Goal: Task Accomplishment & Management: Manage account settings

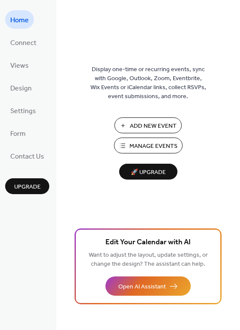
click at [153, 147] on span "Manage Events" at bounding box center [154, 146] width 48 height 9
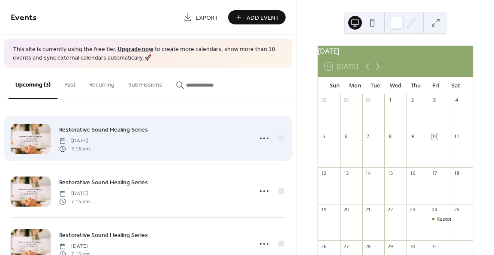
scroll to position [28, 0]
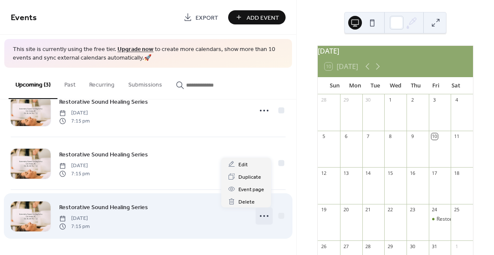
click at [259, 218] on icon at bounding box center [264, 216] width 14 height 14
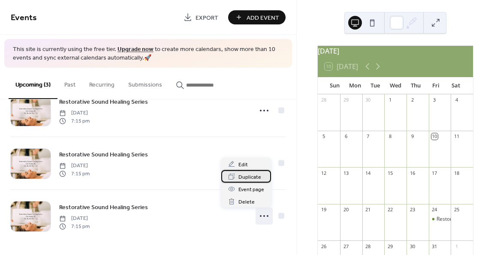
click at [252, 178] on span "Duplicate" at bounding box center [249, 177] width 23 height 9
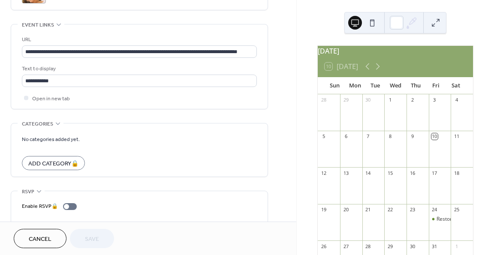
scroll to position [480, 0]
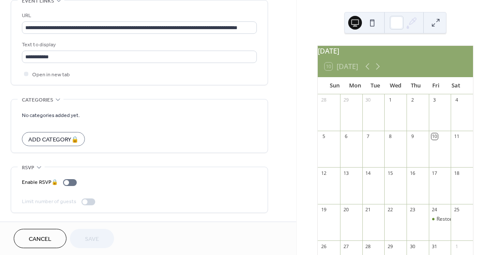
click at [147, 170] on div "Enable RSVP 🔒 Limit number of guests" at bounding box center [139, 189] width 235 height 45
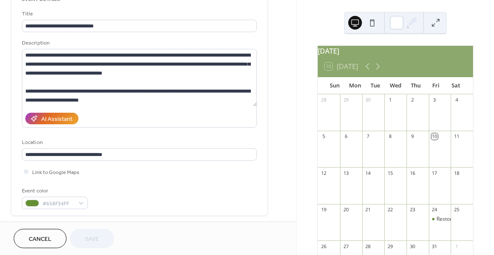
scroll to position [0, 0]
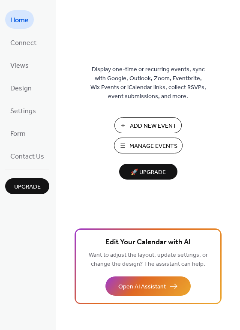
click at [161, 144] on span "Manage Events" at bounding box center [154, 146] width 48 height 9
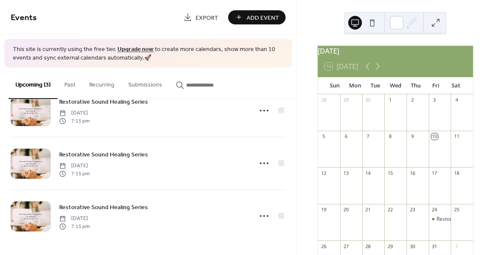
scroll to position [27, 0]
click at [69, 83] on button "Past" at bounding box center [69, 83] width 25 height 30
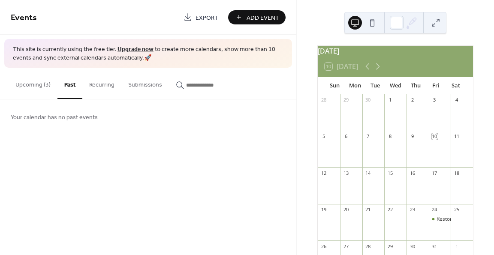
click at [96, 85] on button "Recurring" at bounding box center [101, 83] width 39 height 30
click at [137, 85] on button "Submissions" at bounding box center [145, 83] width 48 height 30
click at [196, 88] on input "button" at bounding box center [211, 85] width 51 height 9
click at [40, 85] on button "Upcoming (3)" at bounding box center [33, 83] width 49 height 30
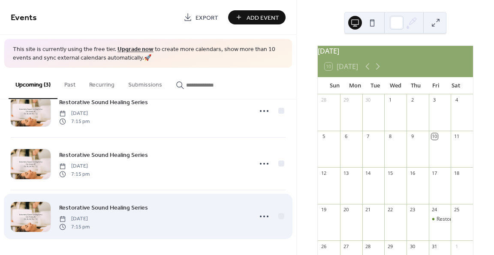
click at [133, 208] on span "Restorative Sound Healing Series" at bounding box center [103, 208] width 89 height 9
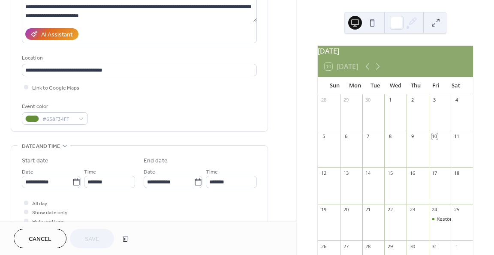
scroll to position [145, 0]
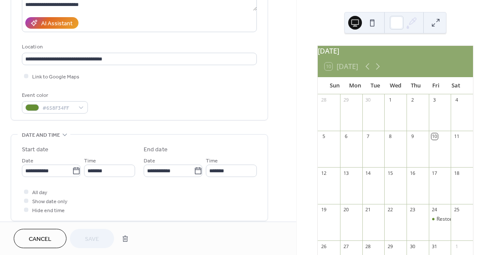
click at [51, 240] on span "Cancel" at bounding box center [40, 239] width 23 height 9
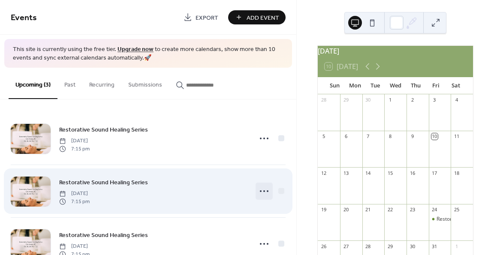
click at [263, 190] on icon at bounding box center [264, 191] width 14 height 14
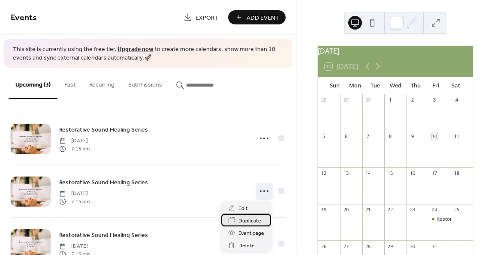
click at [252, 223] on span "Duplicate" at bounding box center [249, 221] width 23 height 9
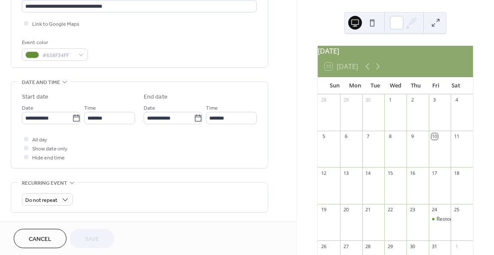
scroll to position [200, 0]
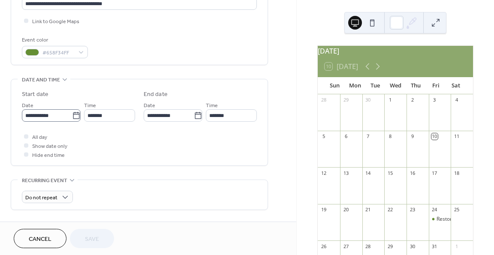
click at [72, 119] on icon at bounding box center [76, 116] width 9 height 9
click at [71, 119] on input "**********" at bounding box center [47, 115] width 50 height 12
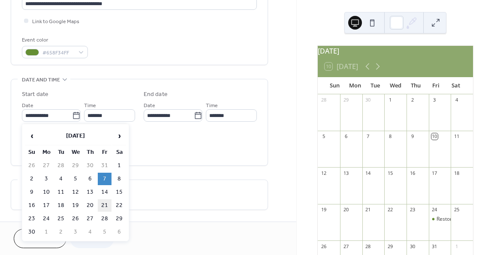
click at [104, 204] on td "21" at bounding box center [105, 205] width 14 height 12
type input "**********"
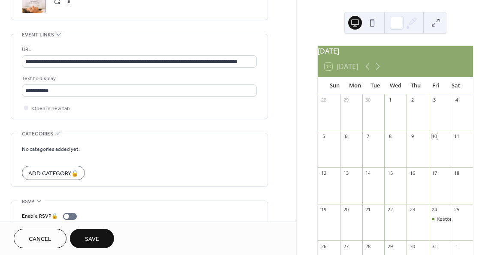
scroll to position [480, 0]
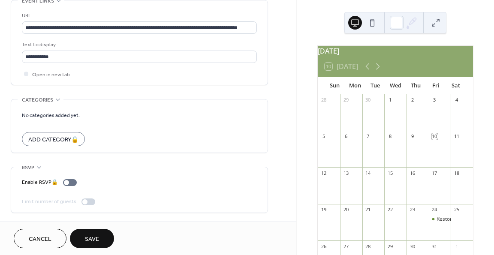
click at [98, 239] on span "Save" at bounding box center [92, 239] width 14 height 9
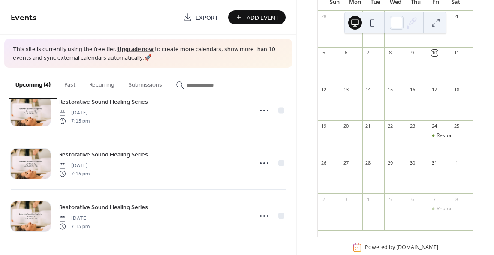
scroll to position [104, 0]
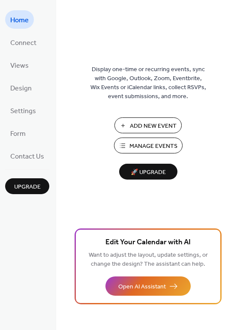
click at [153, 146] on span "Manage Events" at bounding box center [154, 146] width 48 height 9
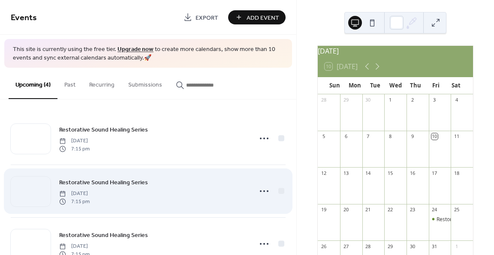
scroll to position [81, 0]
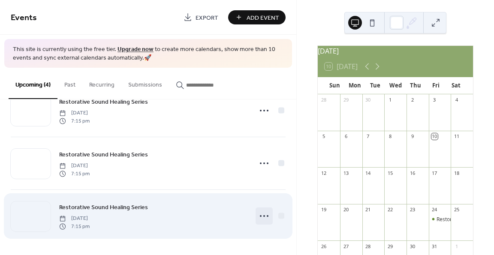
click at [260, 217] on icon at bounding box center [264, 216] width 14 height 14
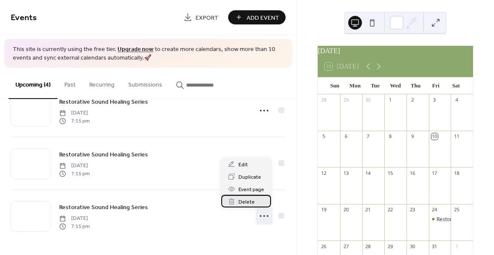
click at [248, 200] on span "Delete" at bounding box center [246, 202] width 16 height 9
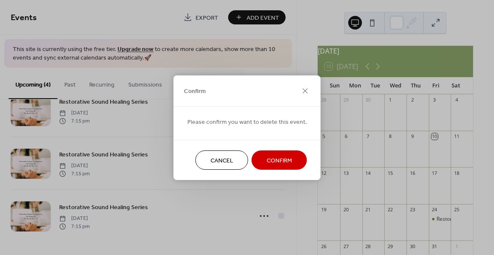
click at [285, 159] on span "Confirm" at bounding box center [279, 160] width 25 height 9
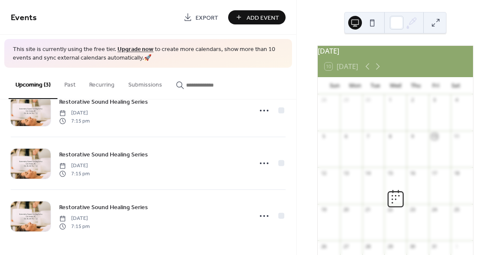
scroll to position [28, 0]
